Goal: Task Accomplishment & Management: Use online tool/utility

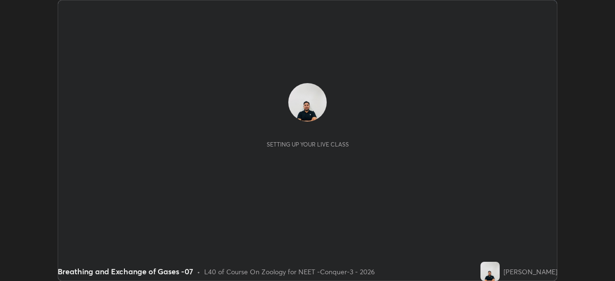
scroll to position [281, 615]
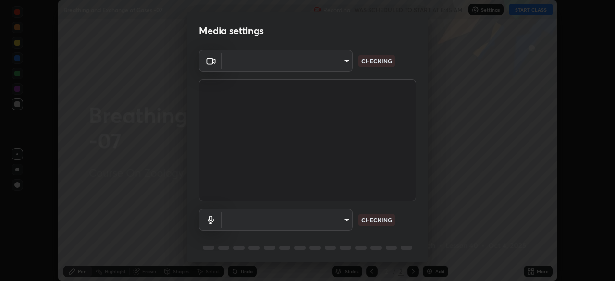
click at [327, 64] on body "Erase all Breathing and Exchange of Gases -07 Recording WAS SCHEDULED TO START …" at bounding box center [307, 140] width 615 height 281
click at [325, 63] on div at bounding box center [307, 140] width 615 height 281
type input "cd196dca7ee3473cd0bbb3bb2826c5ea68ab4168b05a595dea54bdb54e95643a"
type input "8a746cdf30822f0194d7ebaae9e2952f093a53666f518d89720ff13f51db075d"
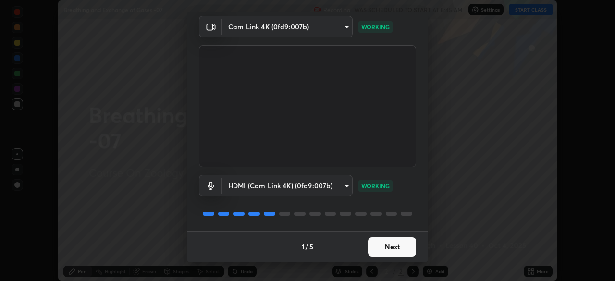
click at [392, 249] on button "Next" at bounding box center [392, 246] width 48 height 19
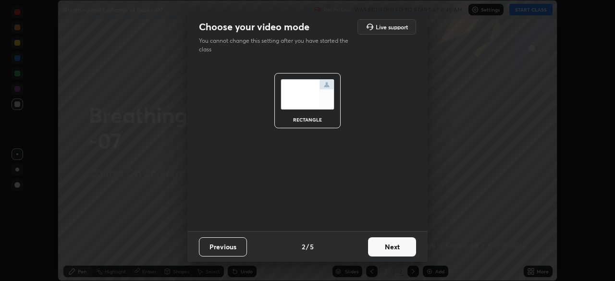
click at [395, 247] on button "Next" at bounding box center [392, 246] width 48 height 19
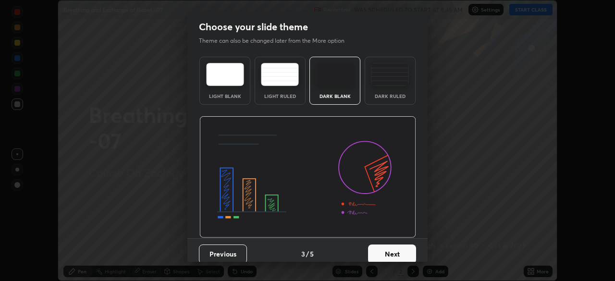
click at [402, 249] on button "Next" at bounding box center [392, 254] width 48 height 19
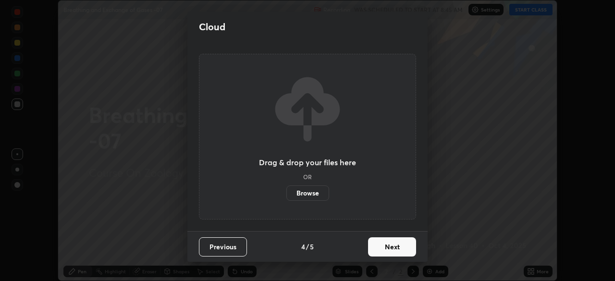
click at [413, 249] on button "Next" at bounding box center [392, 246] width 48 height 19
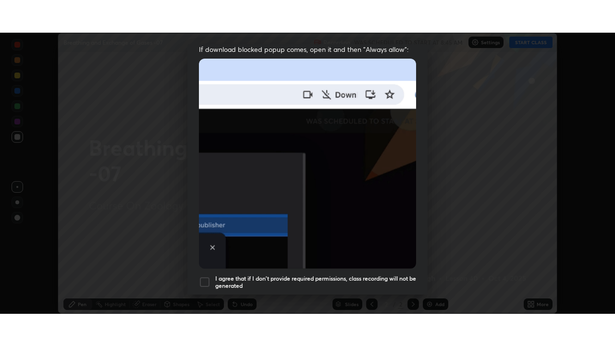
scroll to position [230, 0]
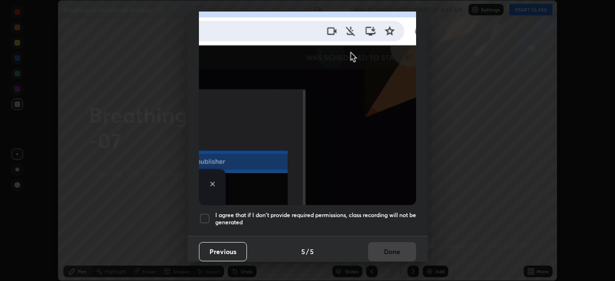
click at [208, 213] on div at bounding box center [205, 219] width 12 height 12
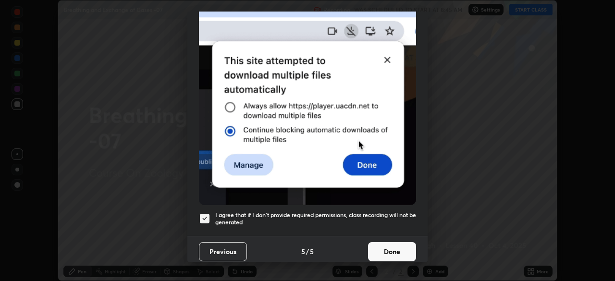
click at [392, 243] on button "Done" at bounding box center [392, 251] width 48 height 19
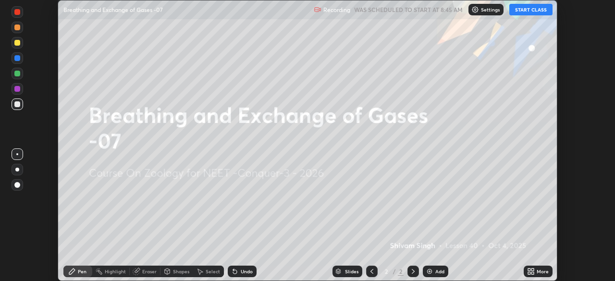
click at [529, 270] on icon at bounding box center [529, 270] width 2 height 2
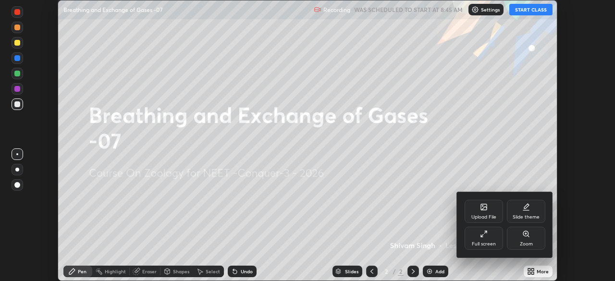
click at [489, 236] on div "Full screen" at bounding box center [484, 238] width 38 height 23
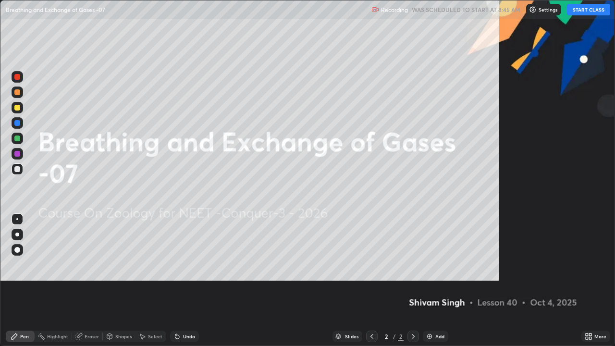
scroll to position [346, 615]
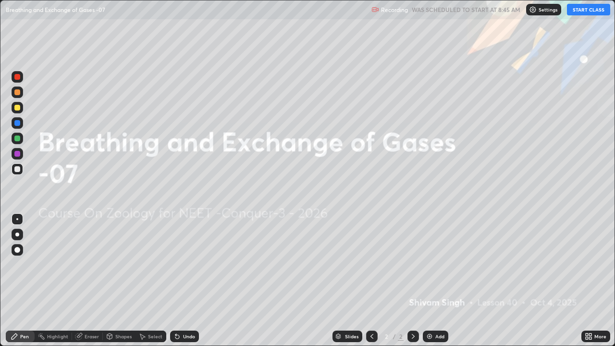
click at [542, 7] on p "Settings" at bounding box center [548, 9] width 19 height 5
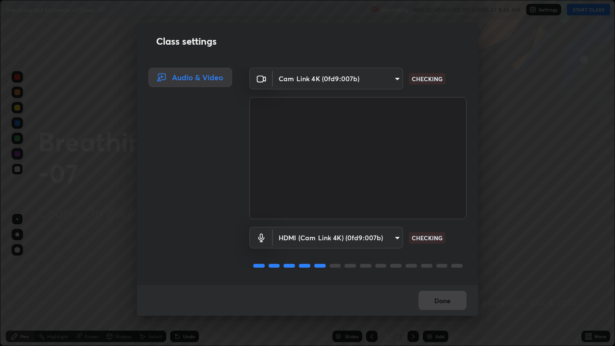
scroll to position [1, 0]
click at [446, 281] on button "Done" at bounding box center [443, 300] width 48 height 19
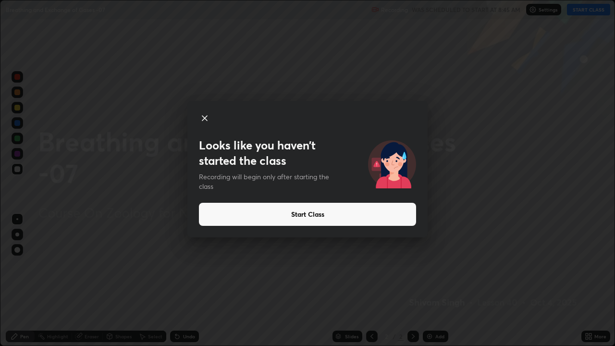
click at [318, 215] on button "Start Class" at bounding box center [307, 214] width 217 height 23
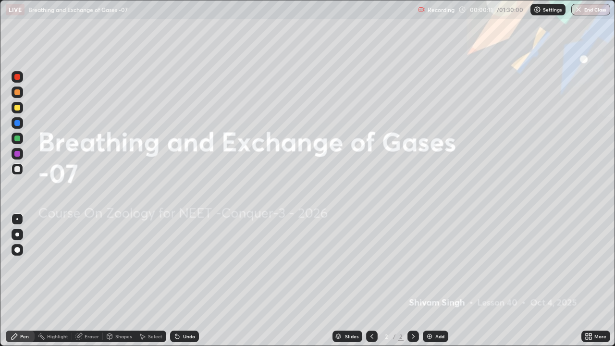
click at [579, 9] on img "button" at bounding box center [579, 10] width 8 height 8
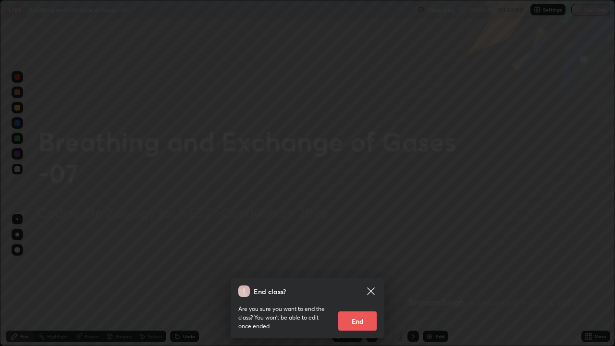
click at [373, 281] on icon at bounding box center [371, 292] width 12 height 12
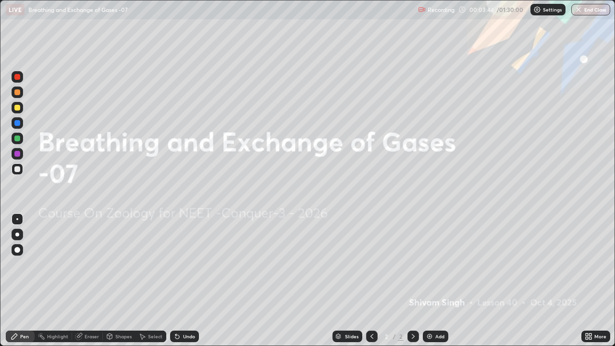
click at [430, 281] on img at bounding box center [430, 337] width 8 height 8
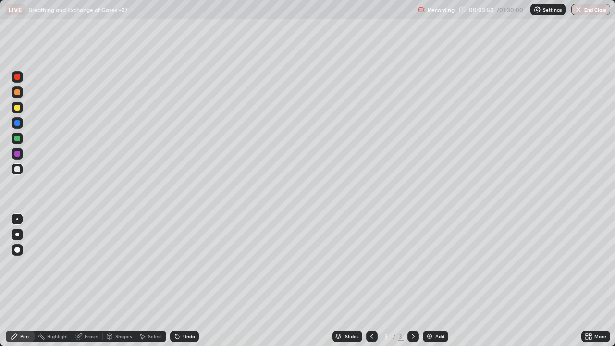
click at [19, 137] on div at bounding box center [17, 139] width 6 height 6
click at [17, 236] on div at bounding box center [17, 235] width 4 height 4
click at [18, 107] on div at bounding box center [17, 108] width 6 height 6
click at [16, 137] on div at bounding box center [17, 139] width 6 height 6
click at [18, 107] on div at bounding box center [17, 108] width 6 height 6
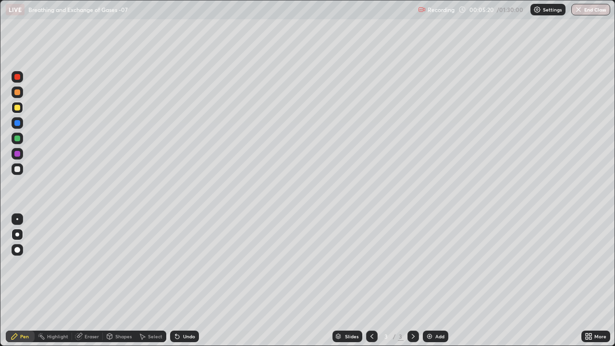
click at [20, 170] on div at bounding box center [17, 169] width 6 height 6
click at [16, 219] on div at bounding box center [17, 219] width 2 height 2
click at [182, 281] on div "Undo" at bounding box center [184, 337] width 29 height 12
click at [17, 124] on div at bounding box center [17, 123] width 6 height 6
click at [17, 136] on div at bounding box center [17, 139] width 6 height 6
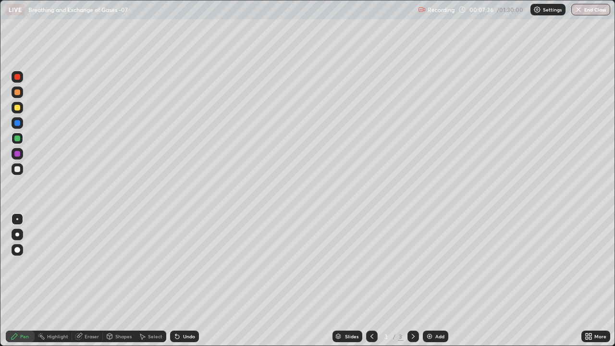
click at [427, 281] on img at bounding box center [430, 337] width 8 height 8
click at [371, 281] on icon at bounding box center [372, 337] width 8 height 8
click at [429, 281] on img at bounding box center [430, 337] width 8 height 8
click at [376, 281] on div at bounding box center [372, 337] width 12 height 12
click at [414, 281] on icon at bounding box center [414, 337] width 8 height 8
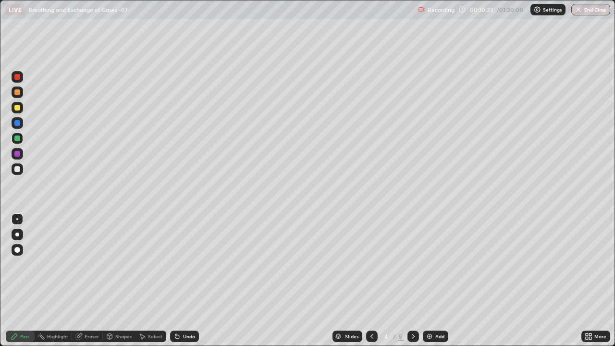
click at [18, 92] on div at bounding box center [17, 92] width 6 height 6
click at [16, 237] on div at bounding box center [18, 235] width 12 height 12
click at [18, 91] on div at bounding box center [17, 92] width 6 height 6
click at [187, 281] on div "Undo" at bounding box center [184, 337] width 29 height 12
click at [184, 281] on div "Undo" at bounding box center [189, 336] width 12 height 5
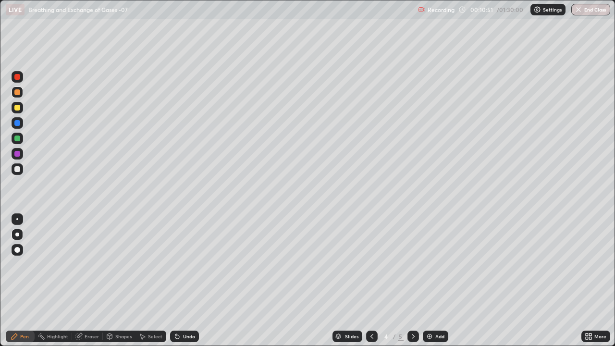
click at [16, 107] on div at bounding box center [17, 108] width 6 height 6
click at [17, 155] on div at bounding box center [17, 154] width 6 height 6
click at [188, 281] on div "Undo" at bounding box center [189, 336] width 12 height 5
click at [18, 142] on div at bounding box center [18, 139] width 12 height 12
click at [16, 123] on div at bounding box center [17, 123] width 6 height 6
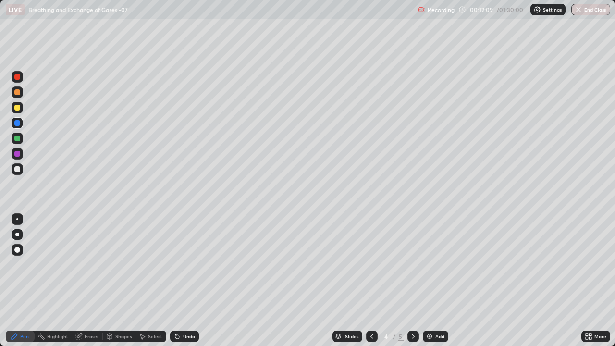
click at [17, 139] on div at bounding box center [17, 139] width 6 height 6
click at [17, 155] on div at bounding box center [17, 154] width 6 height 6
click at [15, 106] on div at bounding box center [17, 108] width 6 height 6
click at [18, 170] on div at bounding box center [17, 169] width 6 height 6
click at [17, 94] on div at bounding box center [17, 92] width 6 height 6
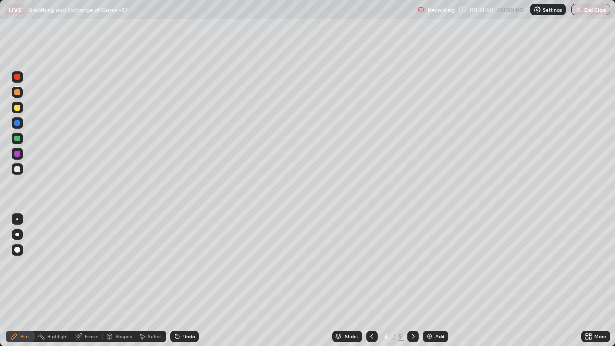
click at [18, 123] on div at bounding box center [17, 123] width 6 height 6
click at [414, 281] on icon at bounding box center [414, 337] width 8 height 8
click at [17, 77] on div at bounding box center [17, 77] width 6 height 6
click at [17, 107] on div at bounding box center [17, 108] width 6 height 6
click at [15, 122] on div at bounding box center [17, 123] width 6 height 6
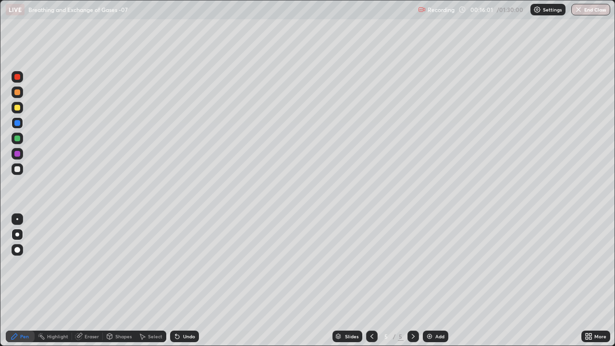
click at [17, 155] on div at bounding box center [17, 154] width 6 height 6
click at [19, 138] on div at bounding box center [17, 139] width 6 height 6
click at [17, 109] on div at bounding box center [17, 108] width 6 height 6
click at [19, 155] on div at bounding box center [17, 154] width 6 height 6
click at [18, 137] on div at bounding box center [17, 139] width 6 height 6
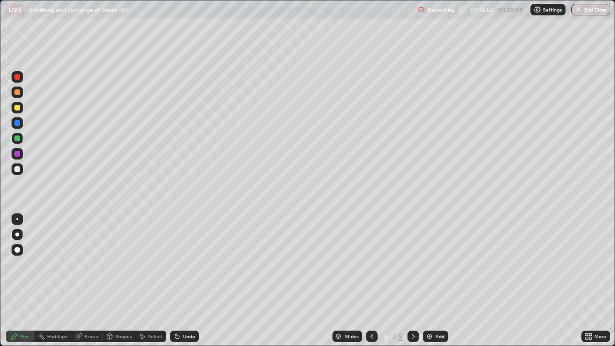
click at [16, 151] on div at bounding box center [17, 154] width 6 height 6
click at [17, 169] on div at bounding box center [17, 169] width 6 height 6
click at [187, 281] on div "Undo" at bounding box center [189, 336] width 12 height 5
click at [190, 281] on div "Undo" at bounding box center [189, 336] width 12 height 5
click at [19, 152] on div at bounding box center [17, 154] width 6 height 6
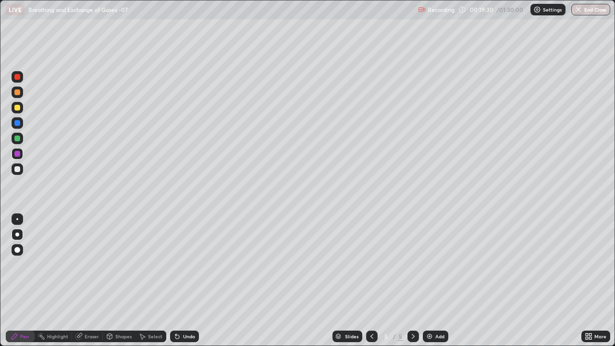
click at [426, 281] on img at bounding box center [430, 337] width 8 height 8
click at [19, 92] on div at bounding box center [17, 92] width 6 height 6
click at [19, 141] on div at bounding box center [18, 139] width 12 height 12
click at [16, 107] on div at bounding box center [17, 108] width 6 height 6
click at [17, 153] on div at bounding box center [17, 154] width 6 height 6
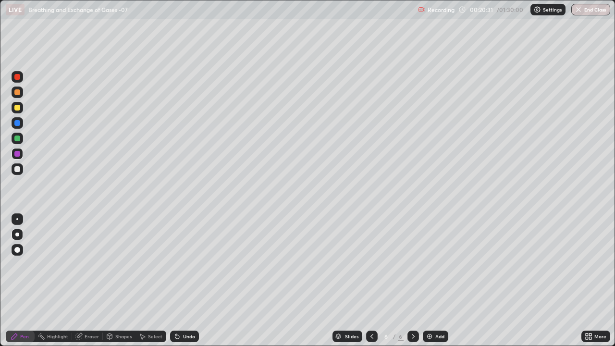
click at [188, 281] on div "Undo" at bounding box center [189, 336] width 12 height 5
click at [17, 172] on div at bounding box center [17, 169] width 6 height 6
click at [16, 154] on div at bounding box center [17, 154] width 6 height 6
click at [18, 168] on div at bounding box center [17, 169] width 6 height 6
click at [183, 281] on div "Undo" at bounding box center [189, 336] width 12 height 5
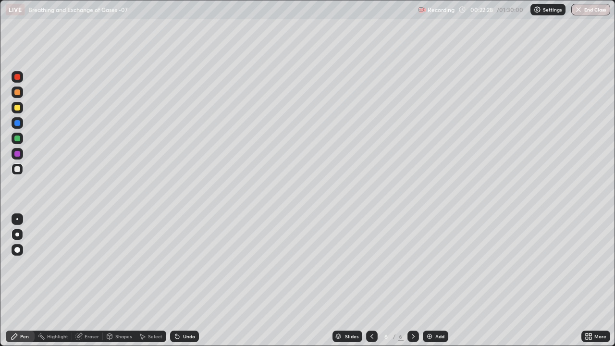
click at [15, 138] on div at bounding box center [17, 139] width 6 height 6
click at [18, 169] on div at bounding box center [17, 169] width 6 height 6
click at [16, 122] on div at bounding box center [17, 123] width 6 height 6
click at [19, 166] on div at bounding box center [17, 169] width 6 height 6
click at [16, 154] on div at bounding box center [17, 154] width 6 height 6
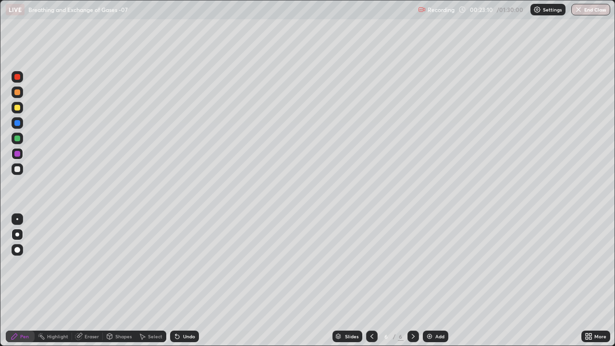
click at [15, 93] on div at bounding box center [17, 92] width 6 height 6
click at [16, 151] on div at bounding box center [17, 154] width 6 height 6
click at [18, 220] on div at bounding box center [17, 219] width 2 height 2
click at [17, 155] on div at bounding box center [17, 154] width 6 height 6
click at [17, 122] on div at bounding box center [17, 123] width 6 height 6
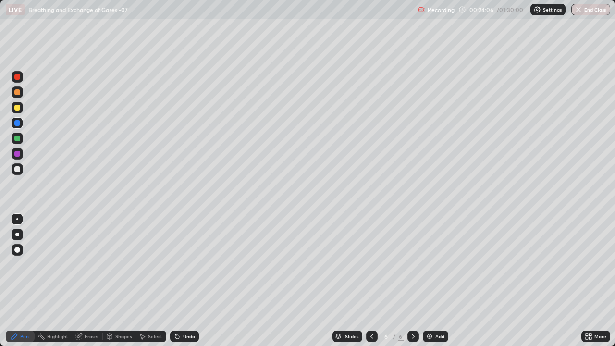
click at [17, 108] on div at bounding box center [17, 108] width 6 height 6
click at [18, 154] on div at bounding box center [17, 154] width 6 height 6
click at [17, 91] on div at bounding box center [17, 92] width 6 height 6
click at [18, 172] on div at bounding box center [17, 169] width 6 height 6
click at [22, 92] on div at bounding box center [18, 93] width 12 height 12
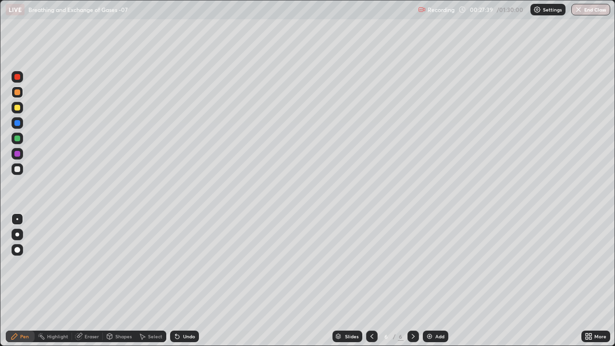
click at [17, 112] on div at bounding box center [18, 108] width 12 height 12
click at [189, 281] on div "Undo" at bounding box center [189, 336] width 12 height 5
click at [188, 281] on div "Undo" at bounding box center [189, 336] width 12 height 5
click at [19, 171] on div at bounding box center [17, 169] width 6 height 6
click at [431, 281] on img at bounding box center [430, 337] width 8 height 8
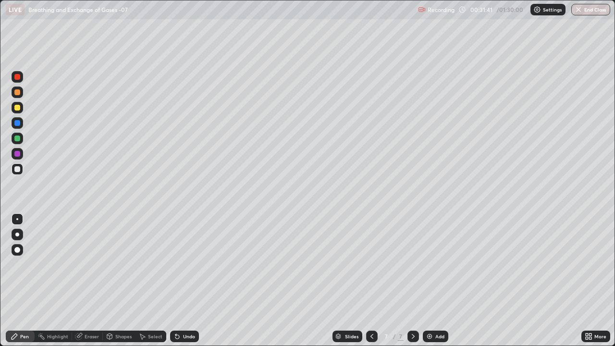
click at [18, 92] on div at bounding box center [17, 92] width 6 height 6
click at [19, 233] on div at bounding box center [18, 235] width 12 height 12
click at [18, 124] on div at bounding box center [17, 123] width 6 height 6
click at [17, 107] on div at bounding box center [17, 108] width 6 height 6
click at [17, 94] on div at bounding box center [17, 92] width 6 height 6
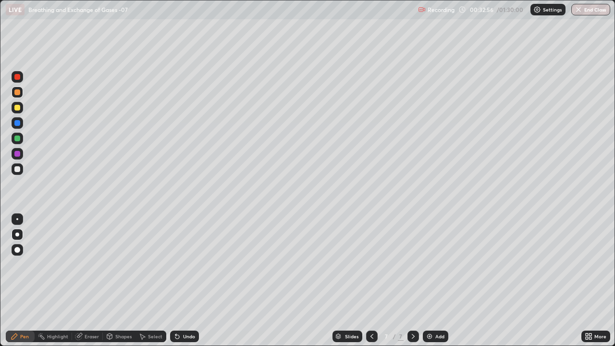
click at [17, 108] on div at bounding box center [17, 108] width 6 height 6
click at [18, 140] on div at bounding box center [17, 139] width 6 height 6
click at [16, 123] on div at bounding box center [17, 123] width 6 height 6
click at [17, 139] on div at bounding box center [17, 139] width 6 height 6
click at [188, 281] on div "Undo" at bounding box center [189, 336] width 12 height 5
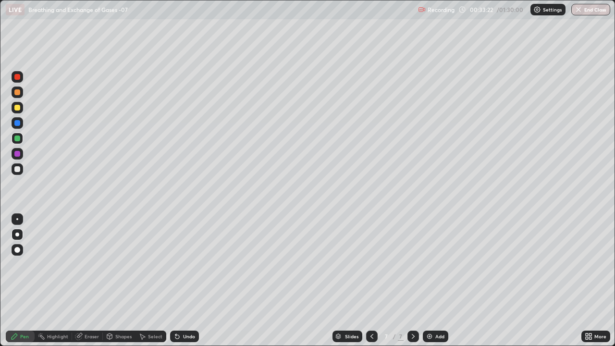
click at [188, 281] on div "Undo" at bounding box center [189, 336] width 12 height 5
click at [15, 153] on div at bounding box center [17, 154] width 6 height 6
click at [426, 281] on img at bounding box center [430, 337] width 8 height 8
click at [15, 112] on div at bounding box center [18, 108] width 12 height 12
click at [17, 121] on div at bounding box center [17, 123] width 6 height 6
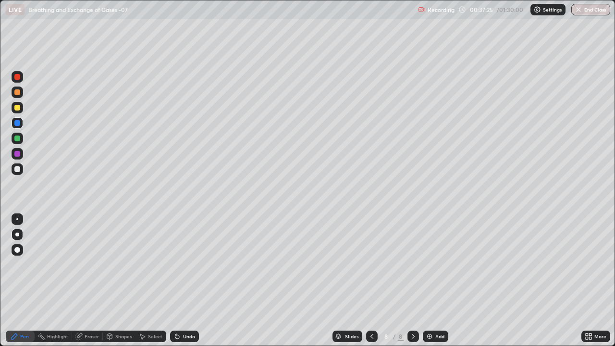
click at [19, 137] on div at bounding box center [17, 139] width 6 height 6
click at [17, 91] on div at bounding box center [17, 92] width 6 height 6
click at [20, 154] on div at bounding box center [17, 154] width 6 height 6
click at [187, 281] on div "Undo" at bounding box center [189, 336] width 12 height 5
click at [18, 169] on div at bounding box center [17, 169] width 6 height 6
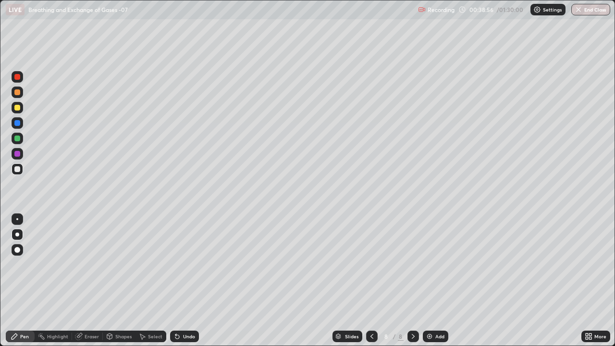
click at [15, 139] on div at bounding box center [17, 139] width 6 height 6
click at [18, 155] on div at bounding box center [17, 154] width 6 height 6
click at [18, 137] on div at bounding box center [17, 139] width 6 height 6
click at [429, 281] on img at bounding box center [430, 337] width 8 height 8
click at [17, 120] on div at bounding box center [17, 123] width 6 height 6
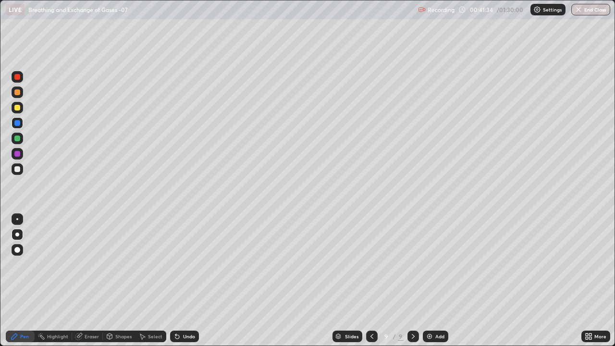
click at [191, 281] on div "Undo" at bounding box center [189, 336] width 12 height 5
click at [17, 124] on div at bounding box center [17, 123] width 6 height 6
click at [12, 142] on div at bounding box center [18, 139] width 12 height 12
click at [16, 107] on div at bounding box center [17, 108] width 6 height 6
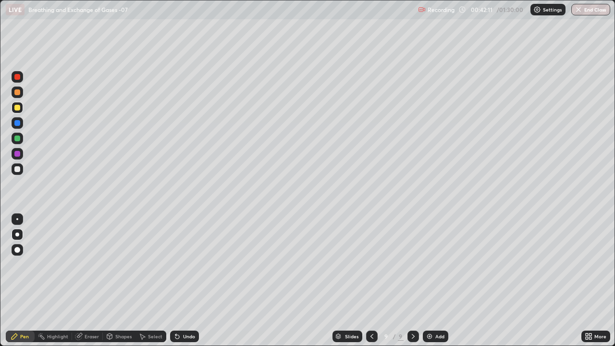
click at [116, 281] on div "Shapes" at bounding box center [123, 336] width 16 height 5
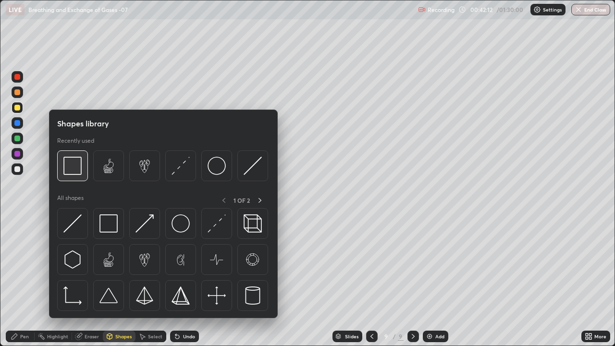
click at [73, 165] on img at bounding box center [72, 166] width 18 height 18
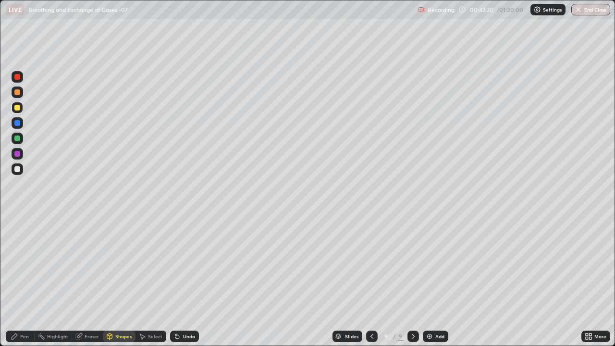
click at [18, 152] on div at bounding box center [17, 154] width 6 height 6
click at [18, 170] on div at bounding box center [17, 169] width 6 height 6
click at [15, 154] on div at bounding box center [17, 154] width 6 height 6
click at [18, 281] on icon at bounding box center [15, 337] width 8 height 8
click at [19, 124] on div at bounding box center [17, 123] width 6 height 6
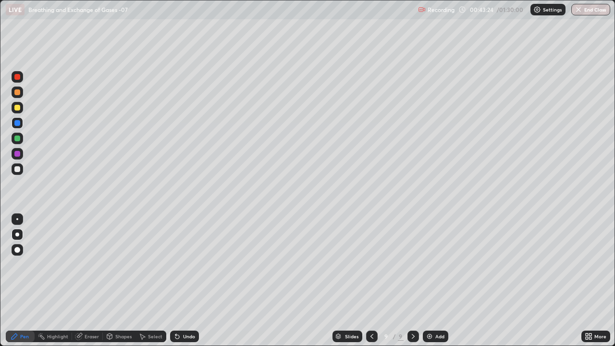
click at [17, 137] on div at bounding box center [17, 139] width 6 height 6
click at [185, 281] on div "Undo" at bounding box center [189, 336] width 12 height 5
click at [17, 169] on div at bounding box center [17, 169] width 6 height 6
click at [18, 108] on div at bounding box center [17, 108] width 6 height 6
click at [18, 137] on div at bounding box center [17, 139] width 6 height 6
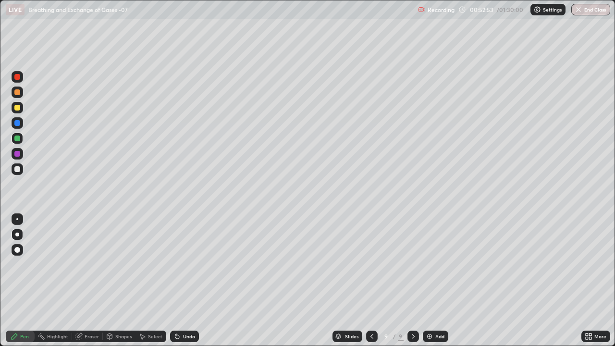
click at [432, 281] on img at bounding box center [430, 337] width 8 height 8
click at [18, 92] on div at bounding box center [17, 92] width 6 height 6
click at [18, 108] on div at bounding box center [17, 108] width 6 height 6
click at [18, 152] on div at bounding box center [17, 154] width 6 height 6
click at [18, 169] on div at bounding box center [17, 169] width 6 height 6
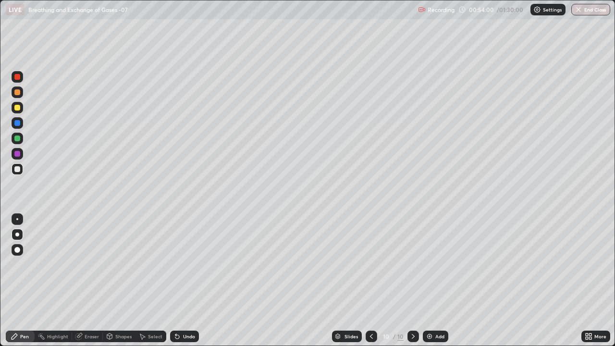
click at [17, 109] on div at bounding box center [17, 108] width 6 height 6
click at [18, 139] on div at bounding box center [17, 139] width 6 height 6
click at [19, 170] on div at bounding box center [17, 169] width 6 height 6
click at [183, 281] on div "Undo" at bounding box center [189, 336] width 12 height 5
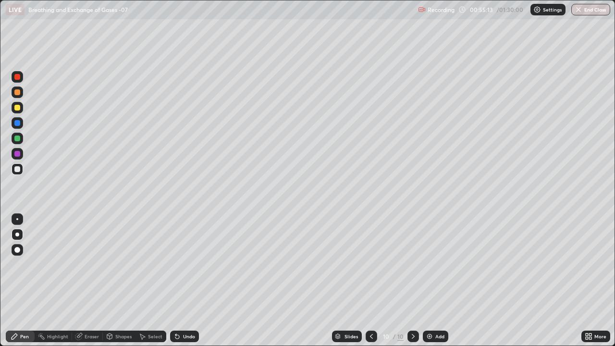
click at [17, 92] on div at bounding box center [17, 92] width 6 height 6
click at [15, 94] on div at bounding box center [17, 92] width 6 height 6
click at [429, 281] on img at bounding box center [430, 337] width 8 height 8
click at [17, 91] on div at bounding box center [17, 92] width 6 height 6
click at [18, 123] on div at bounding box center [17, 123] width 6 height 6
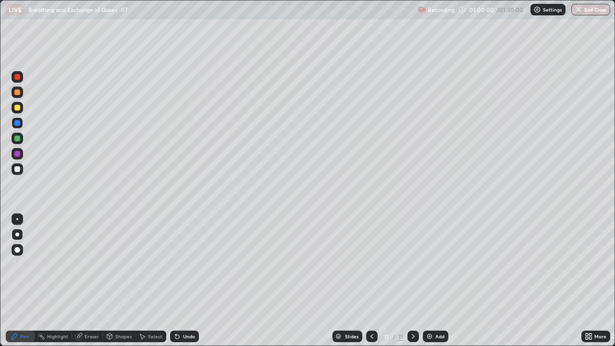
click at [19, 138] on div at bounding box center [17, 139] width 6 height 6
click at [17, 108] on div at bounding box center [17, 108] width 6 height 6
click at [184, 281] on div "Undo" at bounding box center [184, 337] width 29 height 12
click at [188, 281] on div "Undo" at bounding box center [189, 336] width 12 height 5
click at [18, 169] on div at bounding box center [17, 169] width 6 height 6
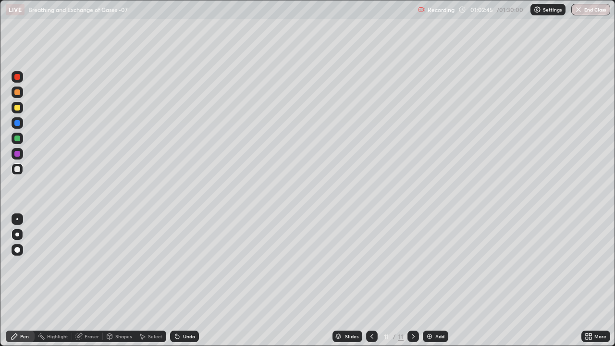
click at [18, 169] on div at bounding box center [17, 169] width 6 height 6
click at [15, 94] on div at bounding box center [17, 92] width 6 height 6
click at [18, 138] on div at bounding box center [17, 139] width 6 height 6
click at [428, 281] on img at bounding box center [430, 337] width 8 height 8
click at [19, 77] on div at bounding box center [17, 77] width 6 height 6
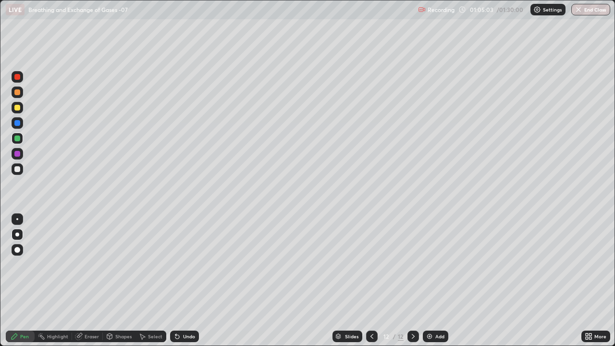
click at [18, 91] on div at bounding box center [17, 92] width 6 height 6
click at [185, 281] on div "Undo" at bounding box center [189, 336] width 12 height 5
click at [184, 281] on div "Undo" at bounding box center [189, 336] width 12 height 5
click at [181, 281] on div "Undo" at bounding box center [184, 337] width 29 height 12
click at [17, 109] on div at bounding box center [17, 108] width 6 height 6
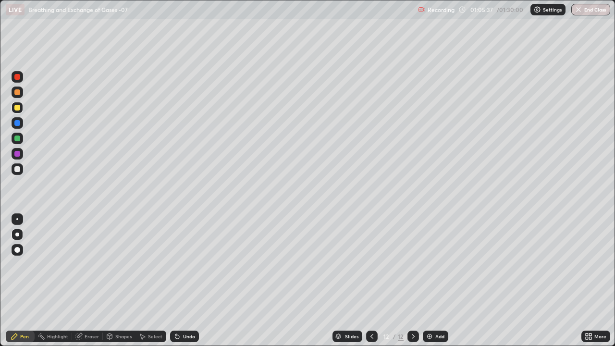
click at [16, 123] on div at bounding box center [17, 123] width 6 height 6
click at [17, 169] on div at bounding box center [17, 169] width 6 height 6
click at [185, 281] on div "Undo" at bounding box center [189, 336] width 12 height 5
click at [188, 281] on div "Undo" at bounding box center [189, 336] width 12 height 5
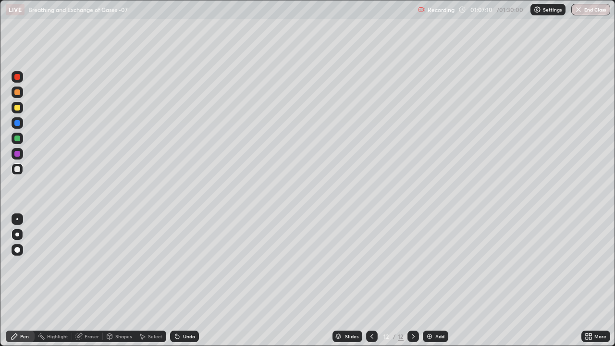
click at [17, 138] on div at bounding box center [17, 139] width 6 height 6
click at [18, 109] on div at bounding box center [17, 108] width 6 height 6
click at [25, 173] on div at bounding box center [17, 169] width 15 height 15
click at [19, 168] on div at bounding box center [17, 169] width 6 height 6
click at [18, 141] on div at bounding box center [17, 139] width 6 height 6
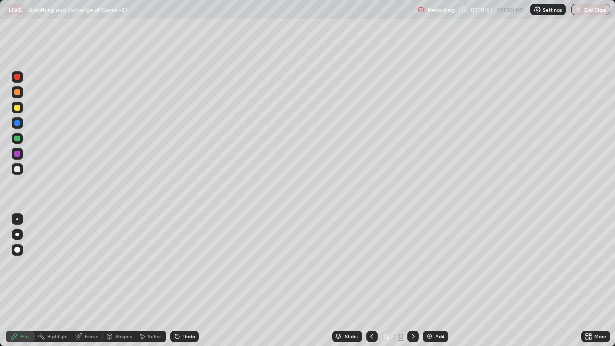
click at [429, 281] on img at bounding box center [430, 337] width 8 height 8
click at [19, 155] on div at bounding box center [17, 154] width 6 height 6
click at [429, 281] on img at bounding box center [430, 337] width 8 height 8
click at [18, 110] on div at bounding box center [17, 108] width 6 height 6
click at [18, 93] on div at bounding box center [17, 92] width 6 height 6
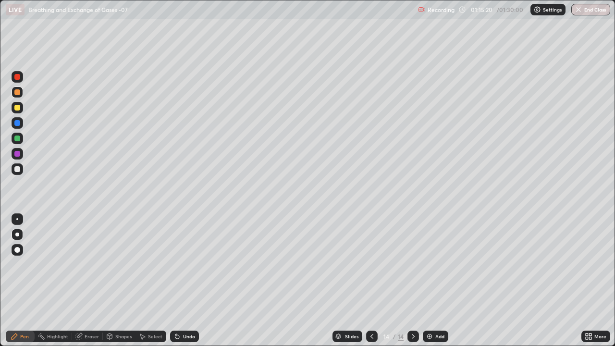
click at [19, 138] on div at bounding box center [17, 139] width 6 height 6
click at [18, 154] on div at bounding box center [17, 154] width 6 height 6
click at [18, 123] on div at bounding box center [17, 123] width 6 height 6
click at [16, 137] on div at bounding box center [17, 139] width 6 height 6
click at [15, 153] on div at bounding box center [17, 154] width 6 height 6
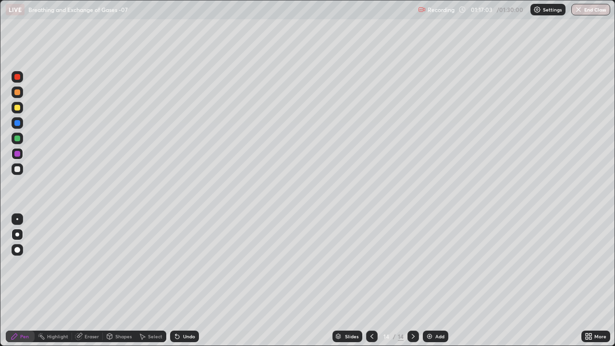
click at [19, 139] on div at bounding box center [17, 139] width 6 height 6
click at [18, 169] on div at bounding box center [17, 169] width 6 height 6
click at [14, 109] on div at bounding box center [17, 108] width 6 height 6
click at [17, 169] on div at bounding box center [17, 169] width 6 height 6
click at [18, 139] on div at bounding box center [17, 139] width 6 height 6
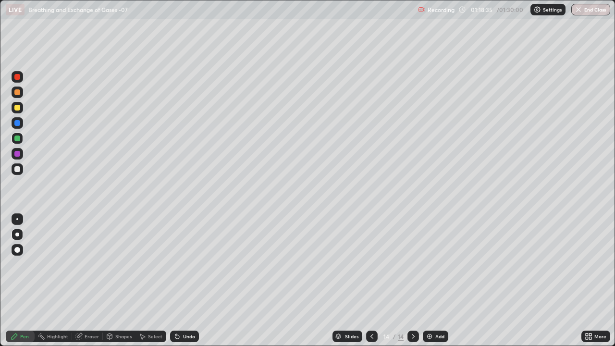
click at [16, 154] on div at bounding box center [17, 154] width 6 height 6
click at [18, 170] on div at bounding box center [17, 169] width 6 height 6
click at [16, 157] on div at bounding box center [18, 154] width 12 height 12
click at [17, 109] on div at bounding box center [17, 108] width 6 height 6
click at [187, 281] on div "Undo" at bounding box center [184, 337] width 29 height 12
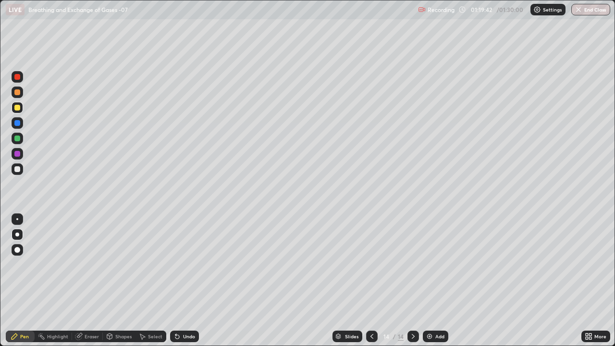
click at [184, 281] on div "Undo" at bounding box center [189, 336] width 12 height 5
click at [187, 281] on div "Undo" at bounding box center [189, 336] width 12 height 5
click at [184, 281] on div "Undo" at bounding box center [189, 336] width 12 height 5
click at [19, 171] on div at bounding box center [17, 169] width 6 height 6
click at [17, 167] on div at bounding box center [17, 169] width 6 height 6
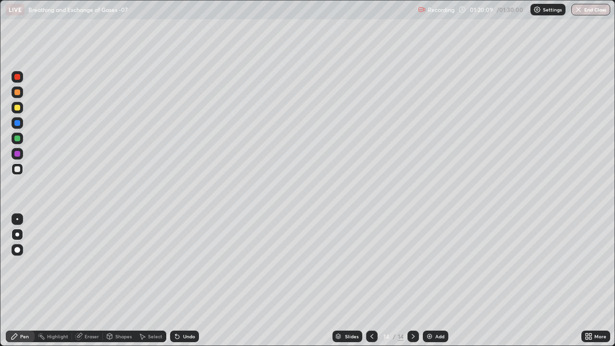
click at [16, 137] on div at bounding box center [17, 139] width 6 height 6
click at [17, 220] on div at bounding box center [17, 219] width 2 height 2
click at [265, 281] on div "Slides 14 / 14 Add" at bounding box center [390, 336] width 383 height 19
click at [187, 281] on div "Undo" at bounding box center [189, 336] width 12 height 5
click at [189, 281] on div "Undo" at bounding box center [189, 336] width 12 height 5
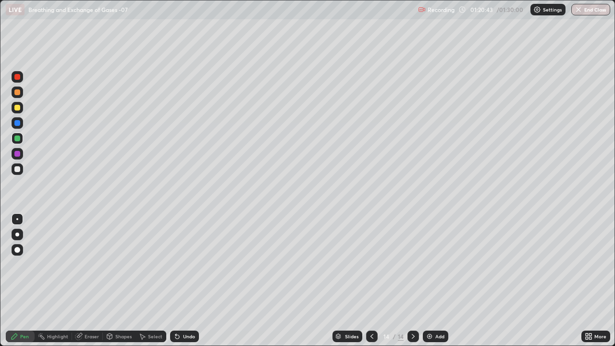
click at [188, 281] on div "Undo" at bounding box center [189, 336] width 12 height 5
click at [16, 168] on div at bounding box center [17, 169] width 6 height 6
click at [17, 77] on div at bounding box center [17, 77] width 6 height 6
click at [592, 12] on button "End Class" at bounding box center [592, 10] width 38 height 12
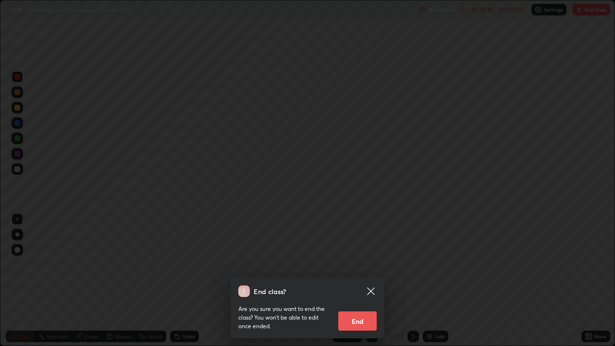
click at [355, 281] on button "End" at bounding box center [357, 321] width 38 height 19
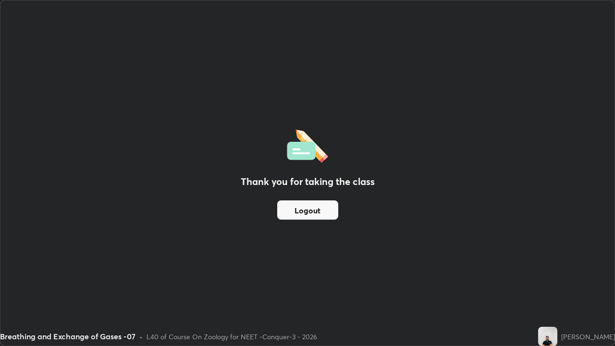
click at [300, 213] on button "Logout" at bounding box center [307, 209] width 61 height 19
